Goal: Information Seeking & Learning: Learn about a topic

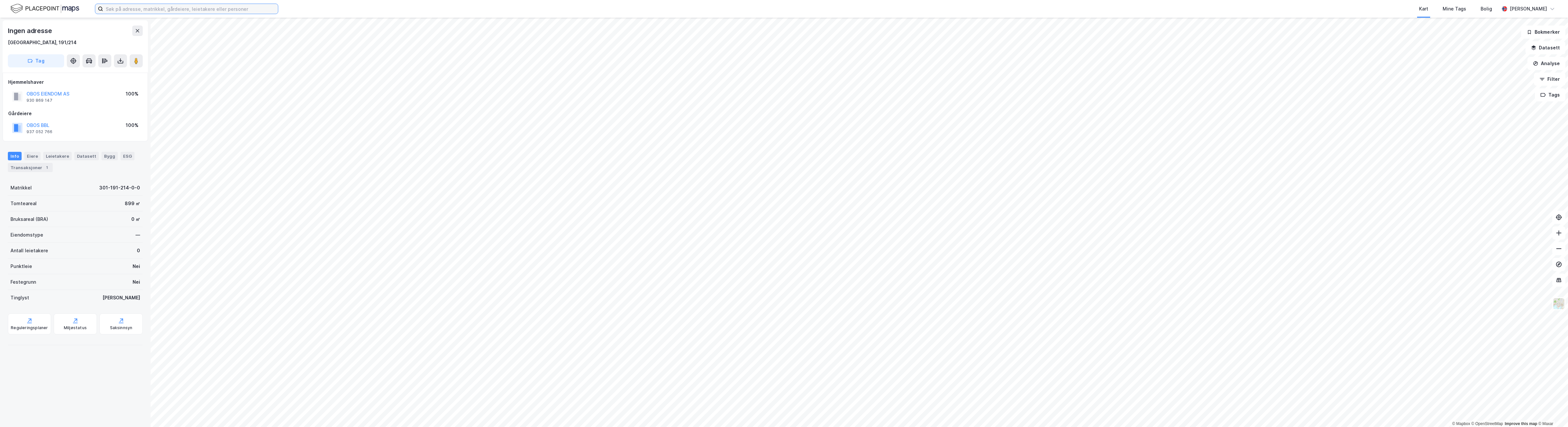
click at [122, 9] on input at bounding box center [190, 9] width 175 height 10
type input "professot birkelands vei 34"
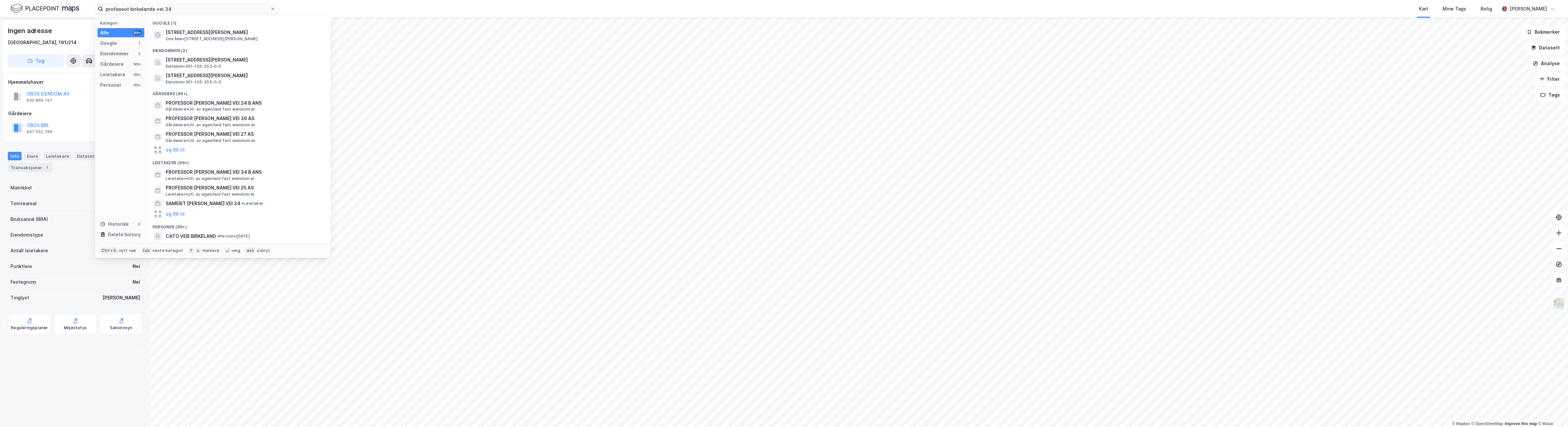
click at [189, 44] on div "Eiendommer (2)" at bounding box center [239, 48] width 183 height 12
click at [192, 33] on span "[STREET_ADDRESS][PERSON_NAME]" at bounding box center [244, 32] width 157 height 8
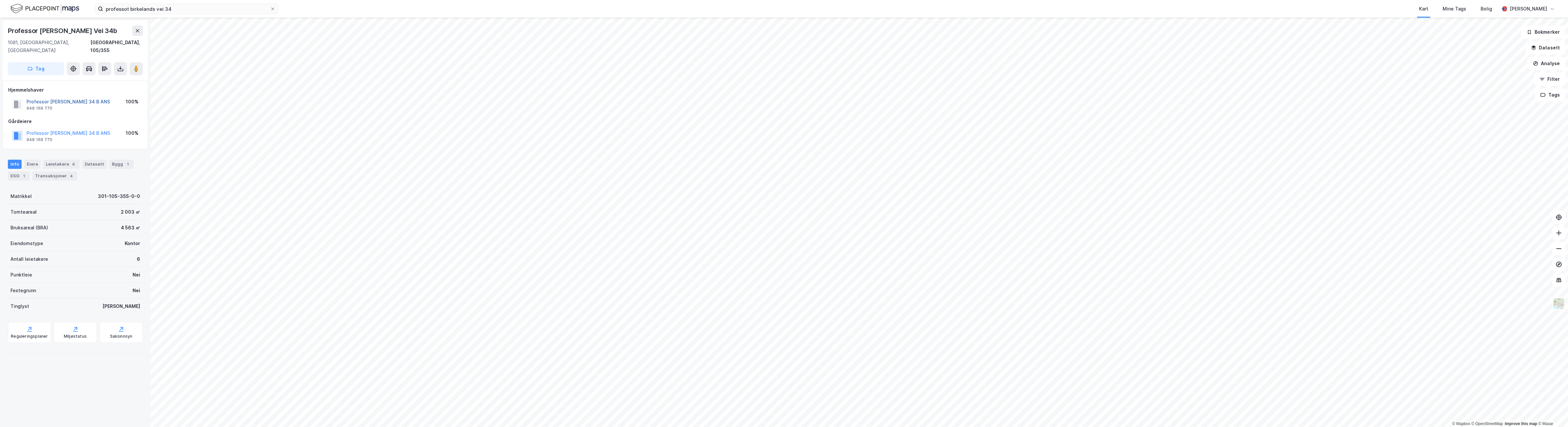
click at [0, 0] on button "Professor [PERSON_NAME] 34 B ANS" at bounding box center [0, 0] width 0 height 0
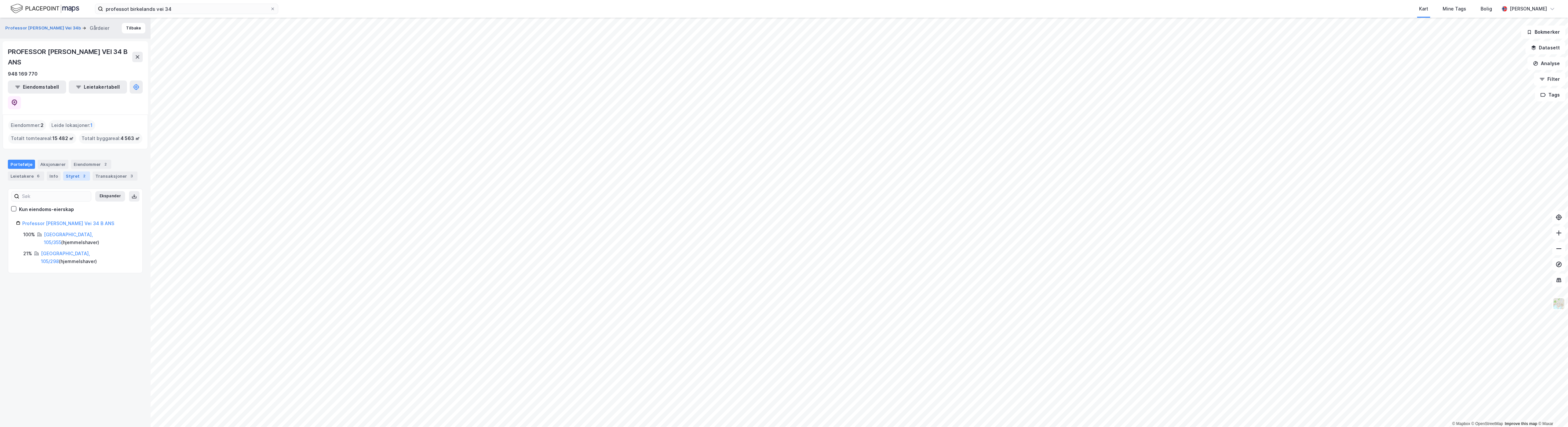
click at [74, 172] on div "Styret 2" at bounding box center [77, 176] width 27 height 9
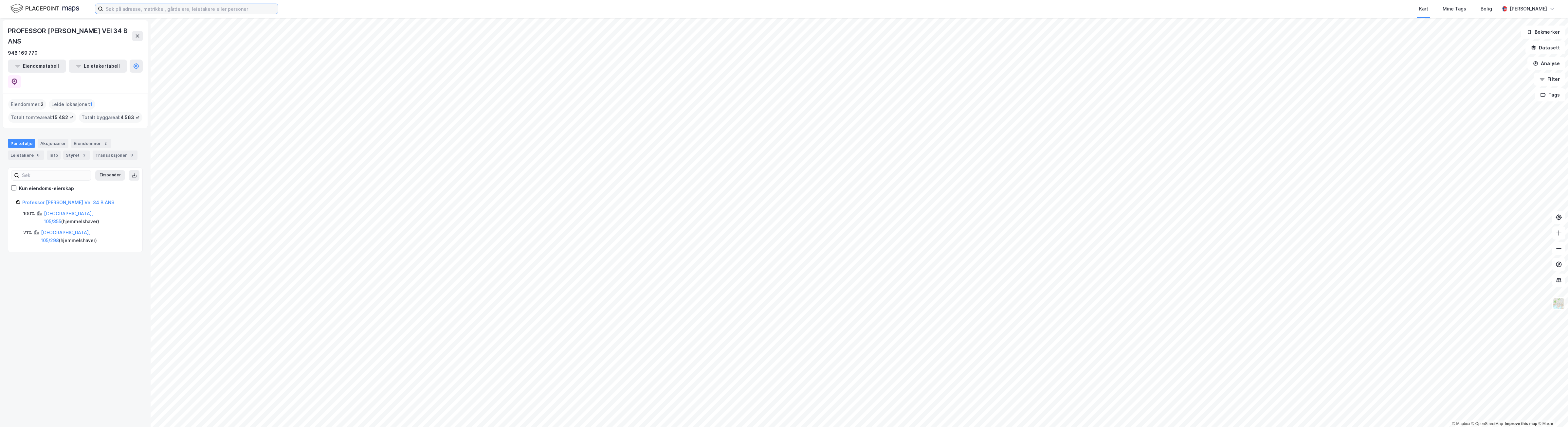
click at [138, 9] on input at bounding box center [190, 9] width 175 height 10
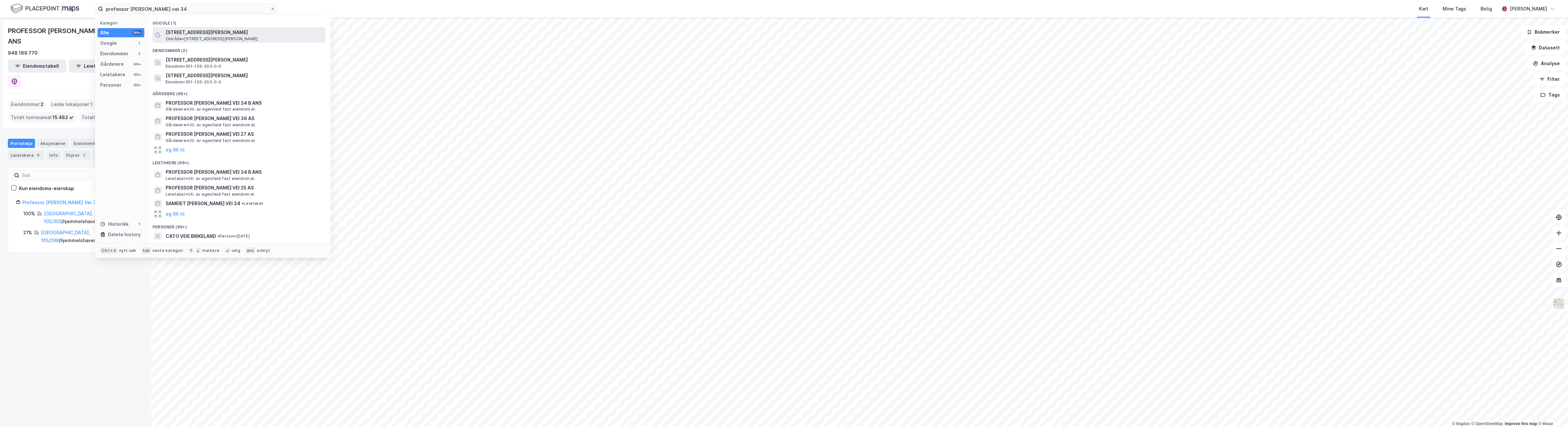
click at [228, 33] on span "[STREET_ADDRESS][PERSON_NAME]" at bounding box center [244, 32] width 157 height 8
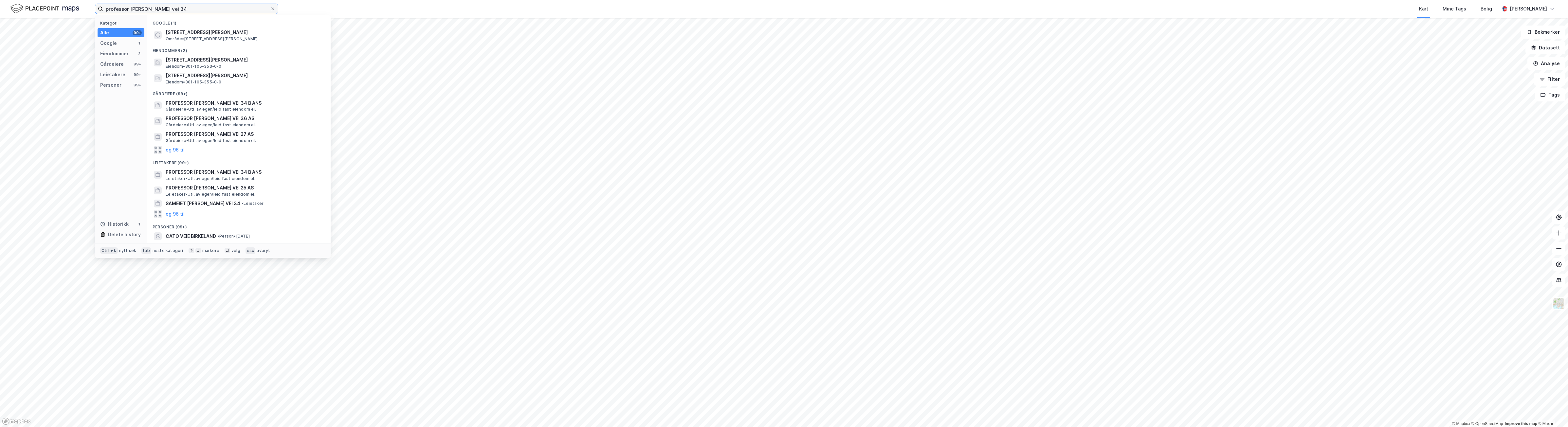
drag, startPoint x: 155, startPoint y: 4, endPoint x: 90, endPoint y: 0, distance: 65.1
click at [89, 0] on html "professor birkelands vei 34 Kategori Alle 99+ Google 1 Eiendommer 2 Gårdeiere 9…" at bounding box center [784, 214] width 1568 height 427
paste input "thomasnielsen@online.no"
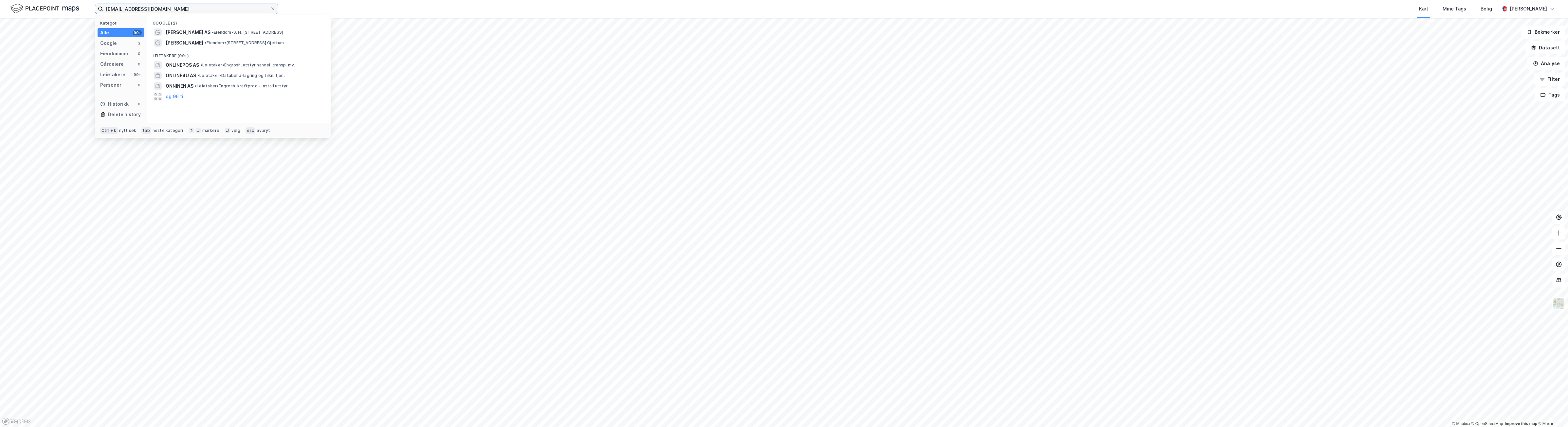
type input "thomasnielsen@online.no"
drag, startPoint x: 189, startPoint y: 10, endPoint x: -2, endPoint y: -2, distance: 191.4
click at [0, 0] on html "thomasnielsen@online.no Nylige søk (100) Professor Birkelands vei 34 Område • P…" at bounding box center [784, 214] width 1568 height 427
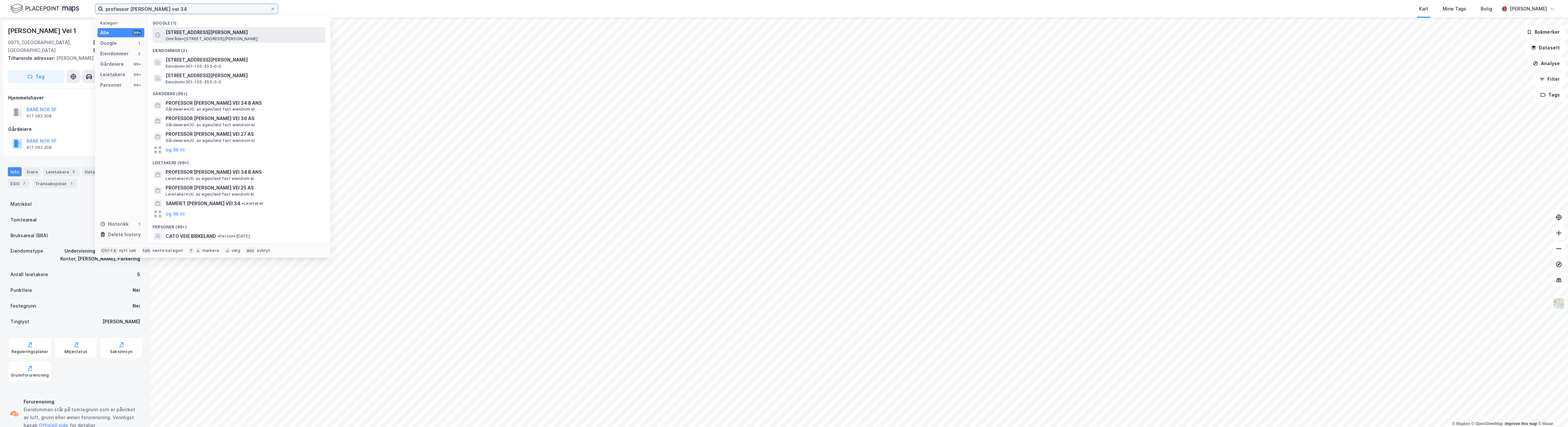
type input "professor birkelands vei 34"
click at [245, 35] on span "[STREET_ADDRESS][PERSON_NAME]" at bounding box center [244, 32] width 157 height 8
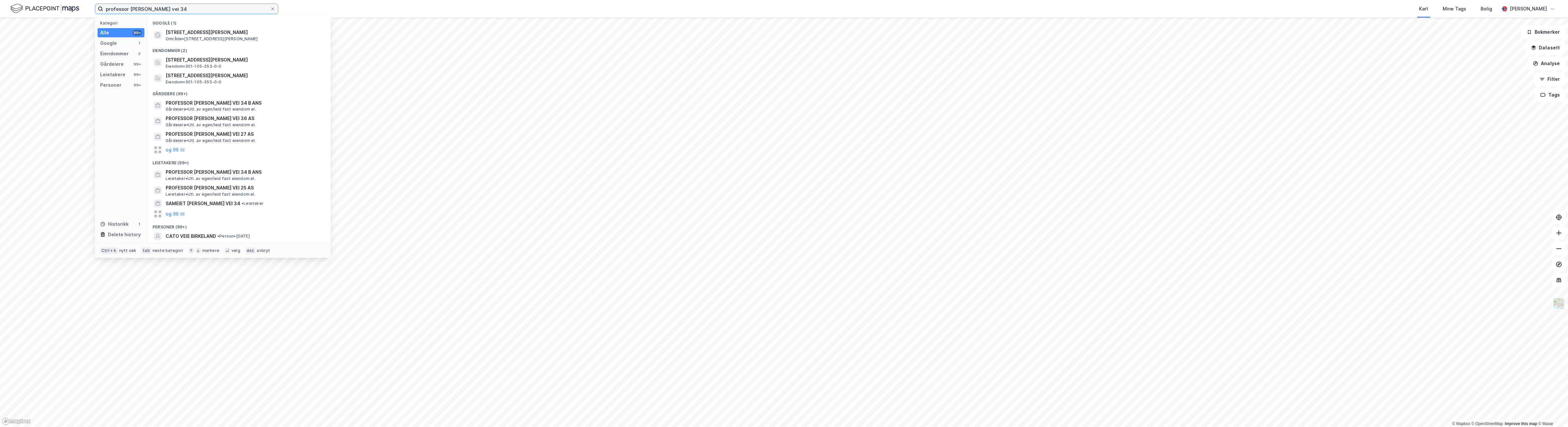
drag, startPoint x: 137, startPoint y: 4, endPoint x: 133, endPoint y: 5, distance: 4.1
click at [93, 2] on div "professor birkelands vei 34 Kategori Alle 99+ Google 1 Eiendommer 2 Gårdeiere 9…" at bounding box center [784, 9] width 1568 height 18
click at [194, 7] on input "professor birkelands vei 34" at bounding box center [186, 9] width 167 height 10
drag, startPoint x: 192, startPoint y: 10, endPoint x: -2, endPoint y: 5, distance: 194.1
click at [0, 5] on html "professor birkelands vei 34 Kategori Alle 99+ Google 1 Eiendommer 2 Gårdeiere 9…" at bounding box center [784, 214] width 1568 height 427
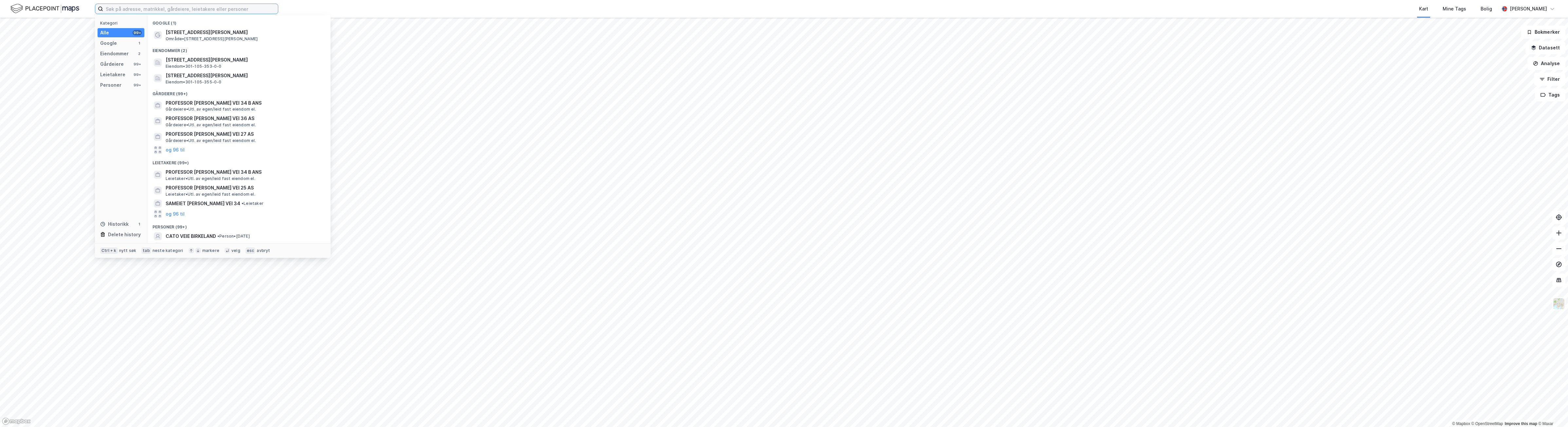
paste input "Fabrikkveien 16, 4033 Stavanger"
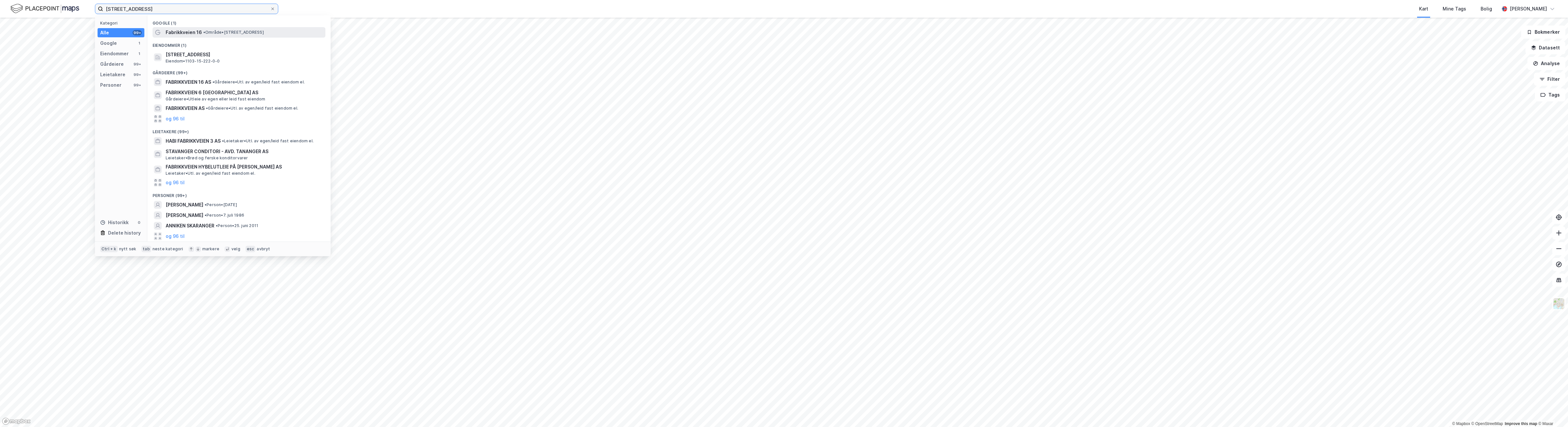
type input "Fabrikkveien 16, 4033 Stavanger"
click at [213, 29] on div "Fabrikkveien 16 • Område • Fabrikkveien 16, 4033 Stavanger" at bounding box center [245, 32] width 158 height 8
click at [192, 5] on input "Fabrikkveien 16, 4033 Stavanger" at bounding box center [186, 9] width 167 height 10
click at [252, 54] on span "Fabrikkveien 16, 4033, STAVANGER, STAVANGER" at bounding box center [244, 54] width 157 height 8
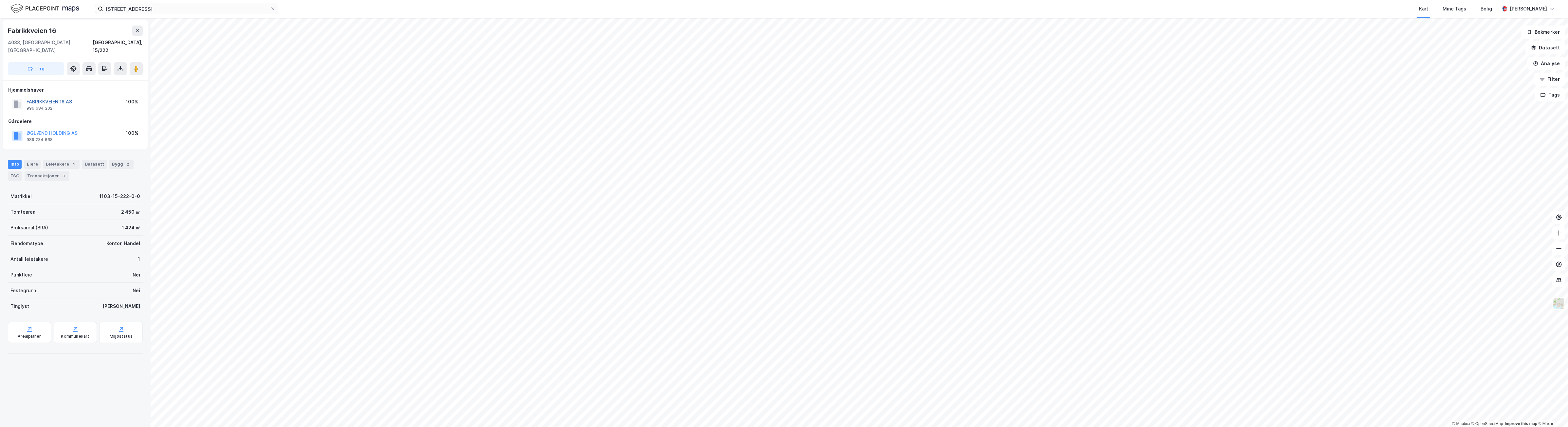
click at [0, 0] on button "FABRIKKVEIEN 16 AS" at bounding box center [0, 0] width 0 height 0
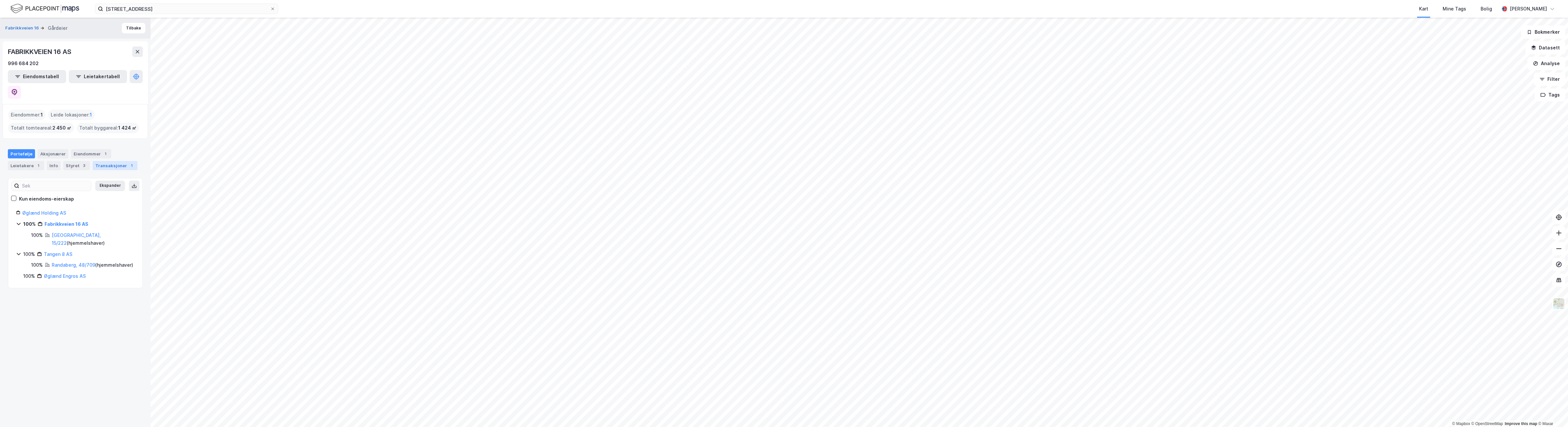
click at [110, 161] on div "Transaksjoner 1" at bounding box center [115, 165] width 45 height 9
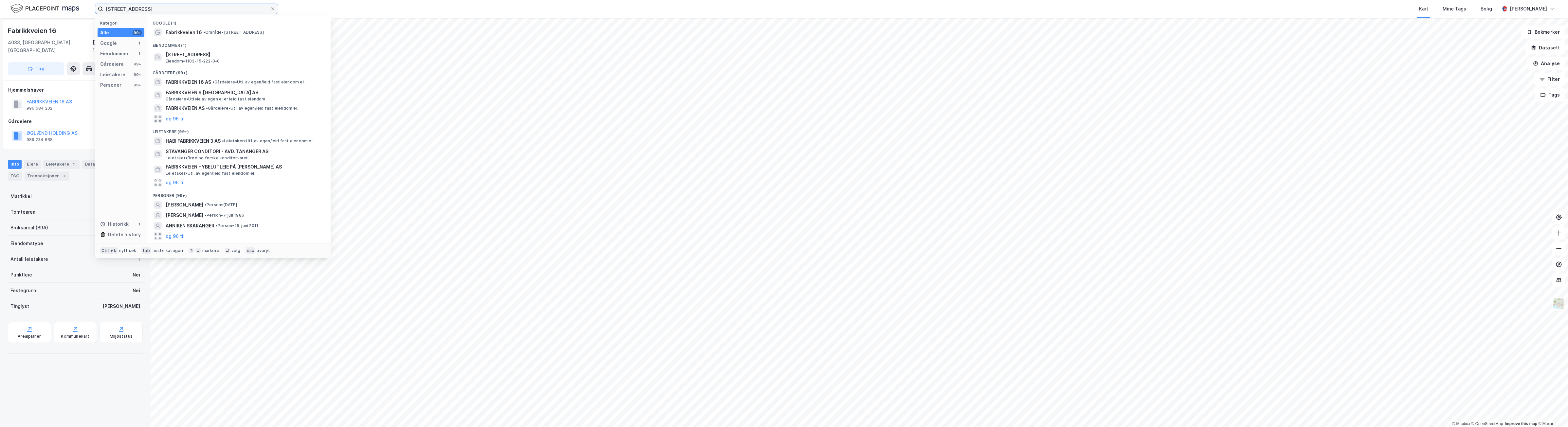
drag, startPoint x: 195, startPoint y: 10, endPoint x: 51, endPoint y: 1, distance: 144.3
click at [46, 4] on div "Fabrikkveien 16, 4033 Stavanger Kategori Alle 99+ Google 1 Eiendommer 1 Gårdeie…" at bounding box center [784, 9] width 1568 height 18
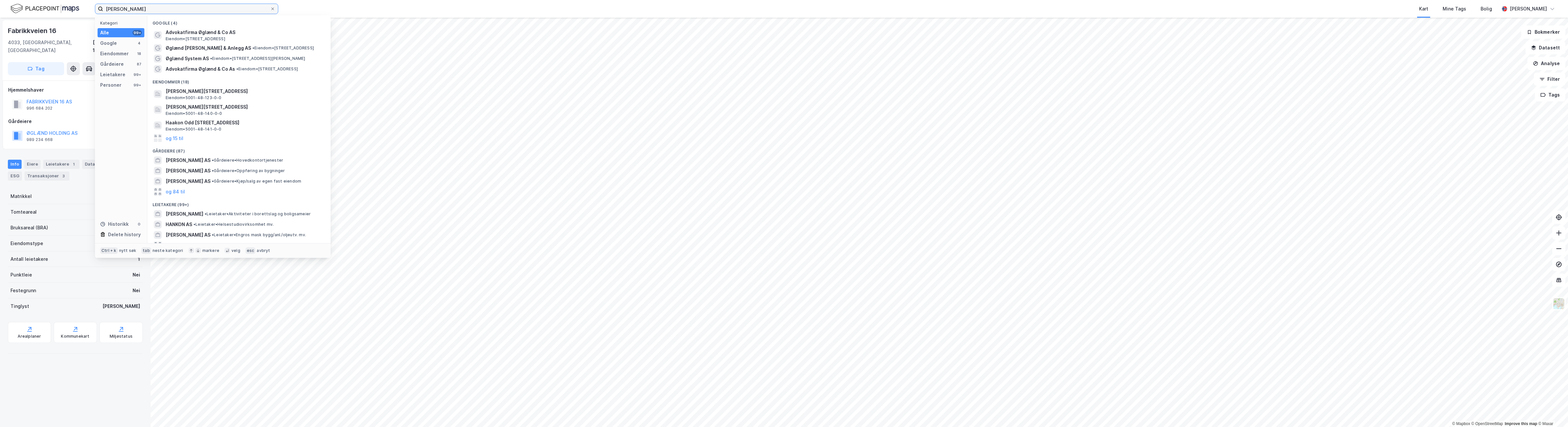
type input "haakon øglænd"
